Goal: Use online tool/utility: Utilize a website feature to perform a specific function

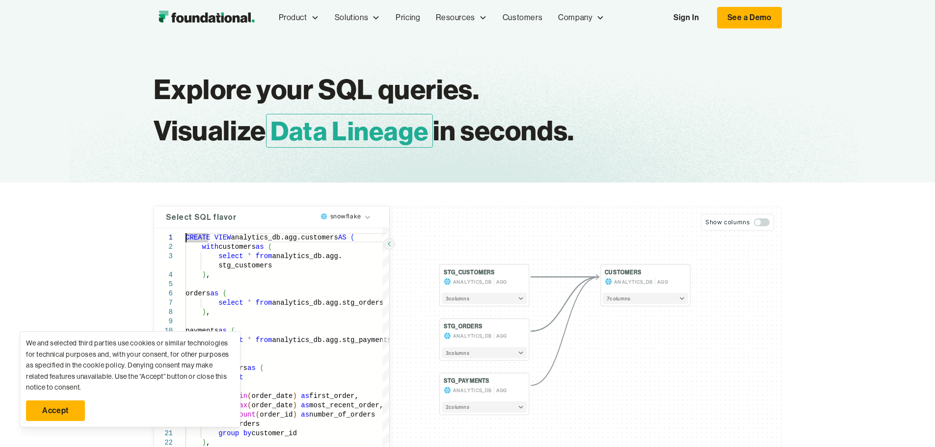
click at [67, 410] on link "Accept" at bounding box center [55, 410] width 59 height 21
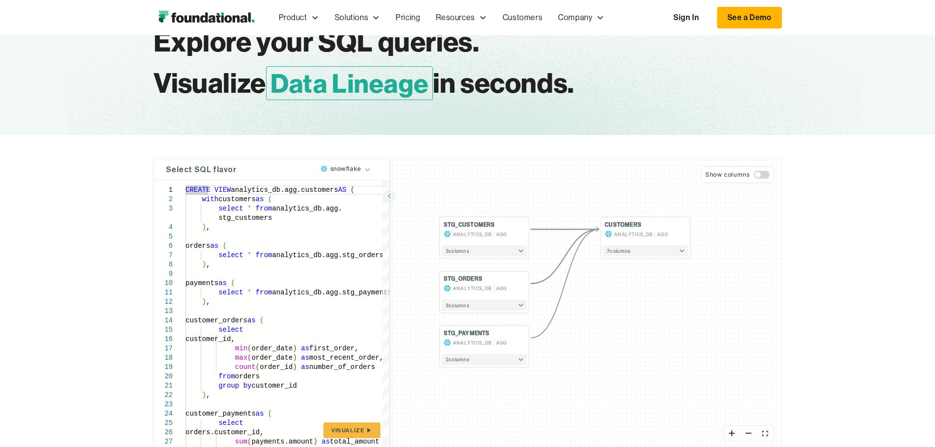
scroll to position [49, 0]
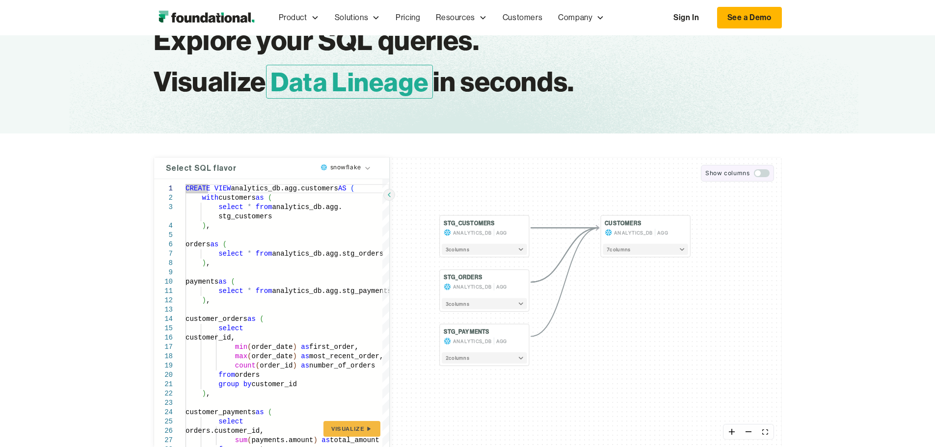
click at [754, 175] on span "button" at bounding box center [762, 173] width 16 height 8
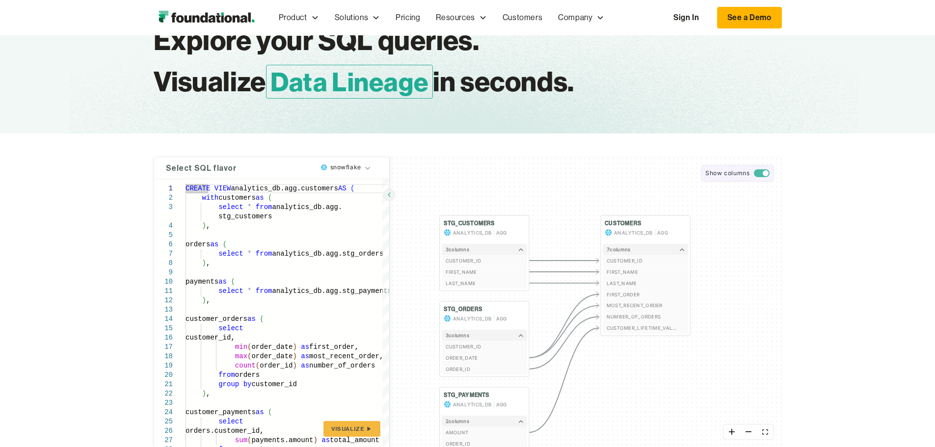
click at [757, 173] on span "button" at bounding box center [762, 173] width 16 height 8
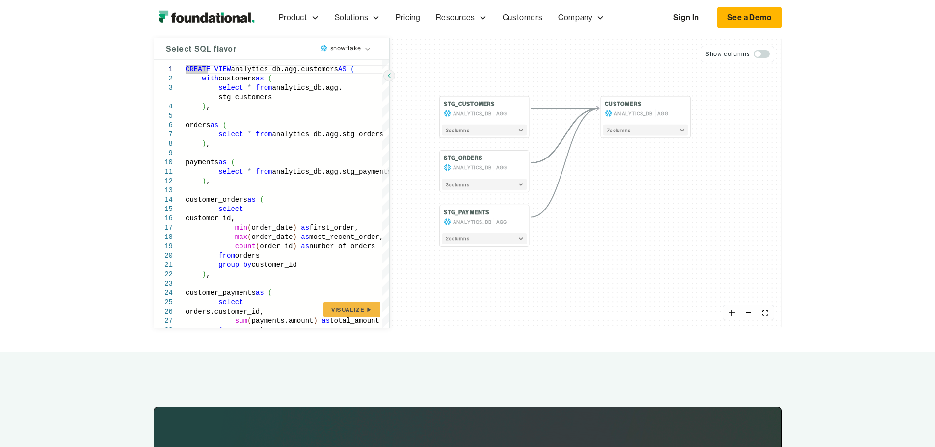
scroll to position [196, 0]
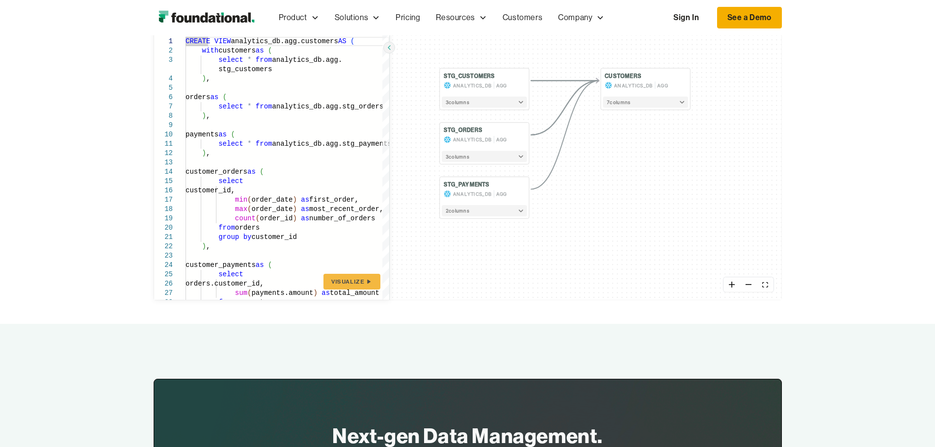
click at [782, 25] on link "See a Demo" at bounding box center [749, 18] width 65 height 22
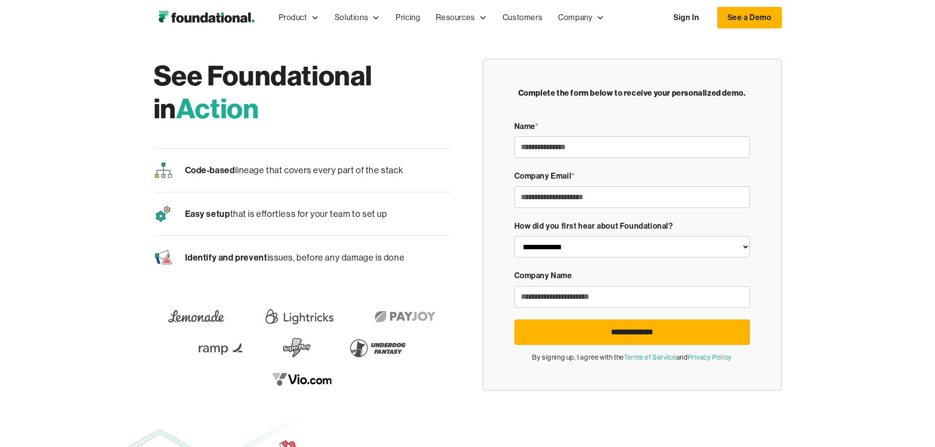
click at [709, 18] on link "Sign In" at bounding box center [686, 17] width 45 height 21
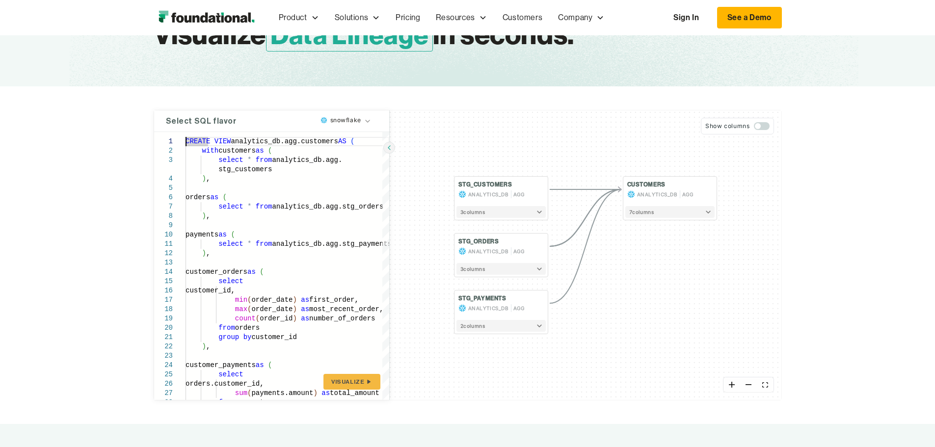
scroll to position [98, 0]
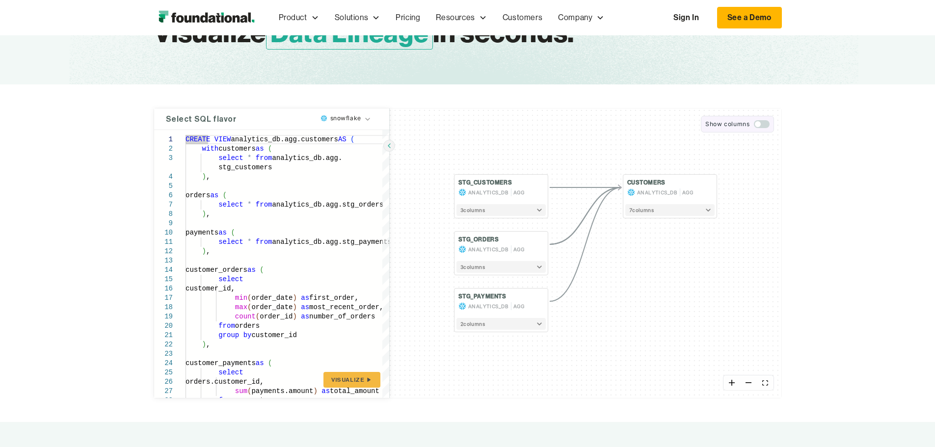
click at [755, 122] on span "button" at bounding box center [758, 124] width 6 height 6
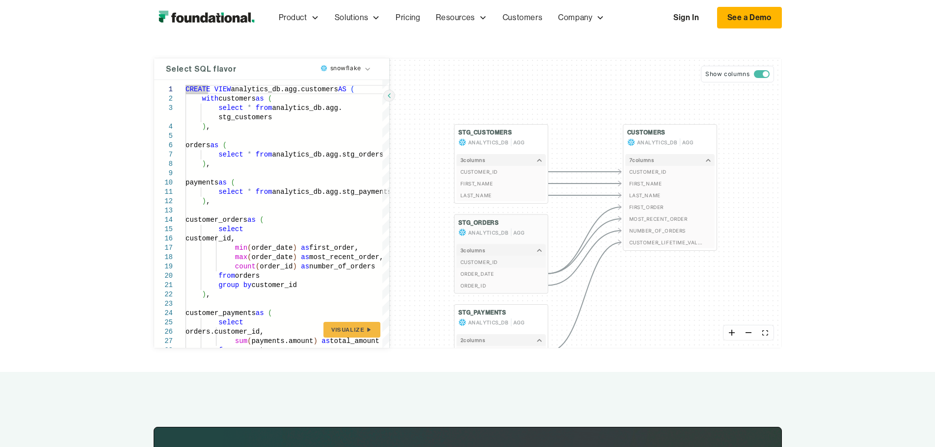
scroll to position [294, 0]
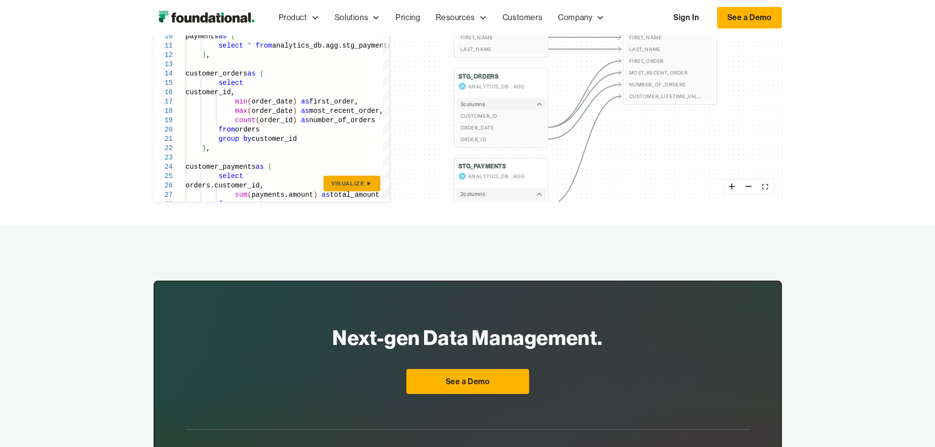
click at [356, 187] on span "Visualize" at bounding box center [347, 184] width 33 height 8
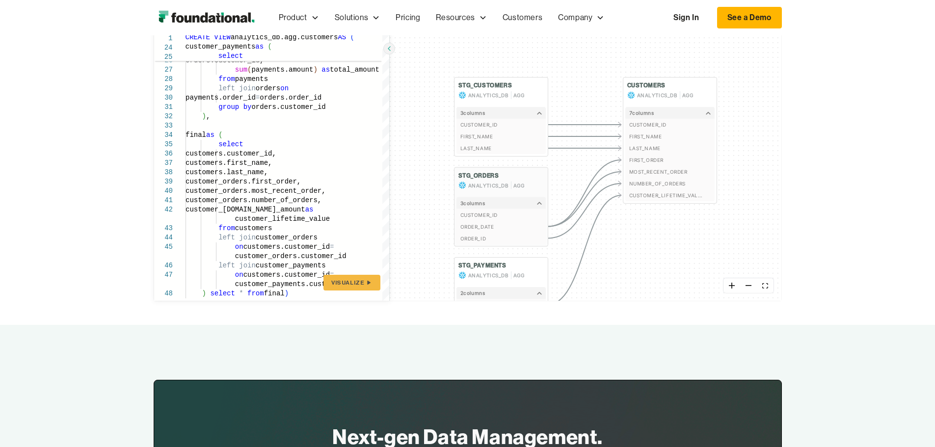
scroll to position [196, 0]
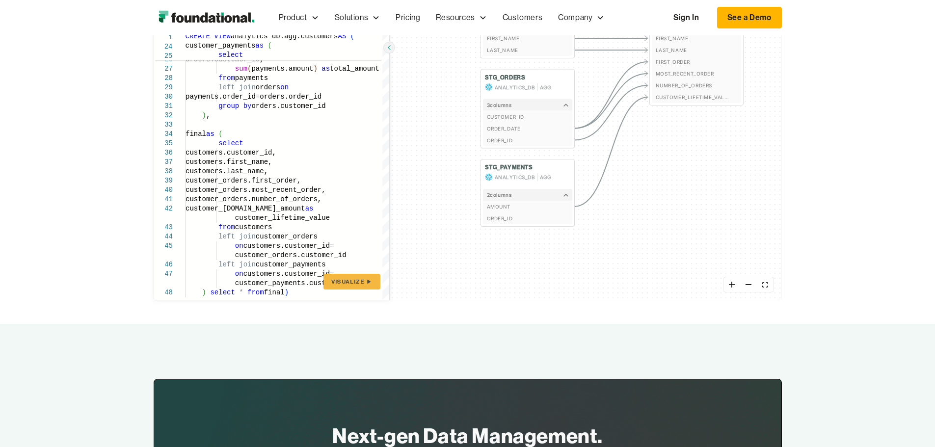
drag, startPoint x: 594, startPoint y: 252, endPoint x: 590, endPoint y: 159, distance: 93.8
click at [630, 158] on div "STG_CUSTOMERS ANALYTICS_DB AGG 3 column s CUSTOMER_ID FIRST_NAME LAST_NAME STG_…" at bounding box center [586, 155] width 392 height 290
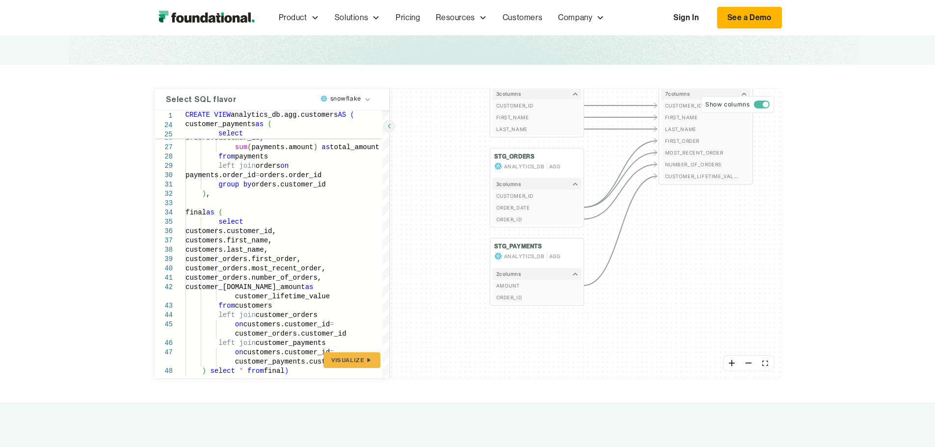
scroll to position [147, 0]
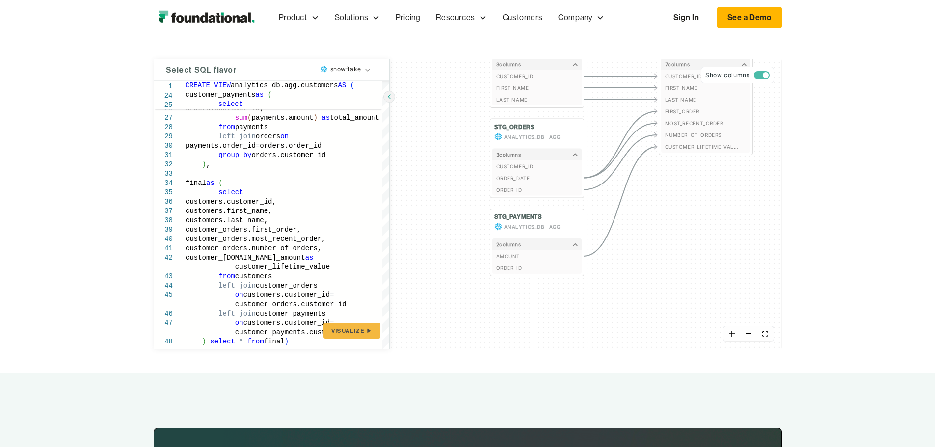
click at [365, 69] on html "Product Product Pull Requests Analyze and validate code changes in every reposi…" at bounding box center [467, 76] width 935 height 447
click at [351, 71] on html "Product Product Pull Requests Analyze and validate code changes in every reposi…" at bounding box center [467, 76] width 935 height 447
click at [352, 333] on span "Visualize" at bounding box center [347, 331] width 33 height 8
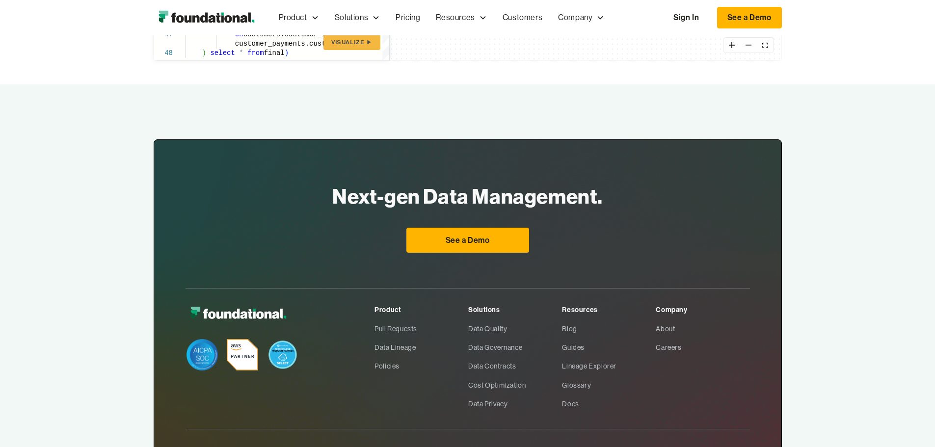
scroll to position [442, 0]
